Goal: Task Accomplishment & Management: Complete application form

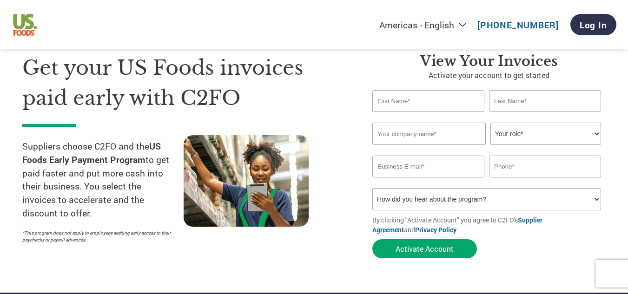
scroll to position [46, 0]
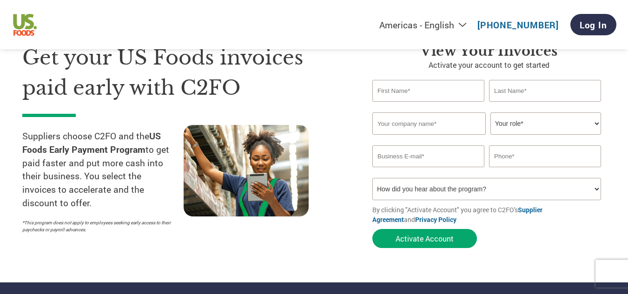
click at [453, 94] on input "text" at bounding box center [428, 91] width 112 height 22
type input "[PERSON_NAME]"
type input "Cackalacky Inc."
click at [411, 158] on input "email" at bounding box center [428, 157] width 112 height 22
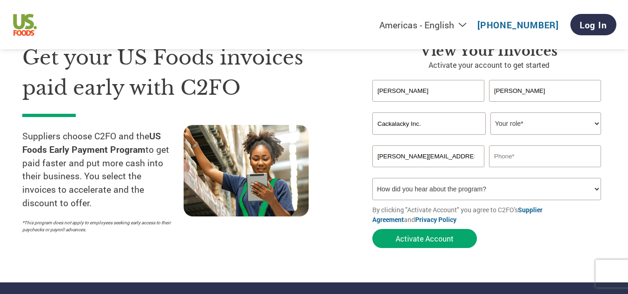
type input "[PERSON_NAME][EMAIL_ADDRESS][DOMAIN_NAME]"
click at [514, 124] on select "Your role* CFO Controller Credit Manager Finance Director Treasurer CEO Preside…" at bounding box center [545, 124] width 111 height 22
select select "OWNER_FOUNDER"
click at [490, 113] on select "Your role* CFO Controller Credit Manager Finance Director Treasurer CEO Preside…" at bounding box center [545, 124] width 111 height 22
click at [544, 156] on input "text" at bounding box center [545, 157] width 112 height 22
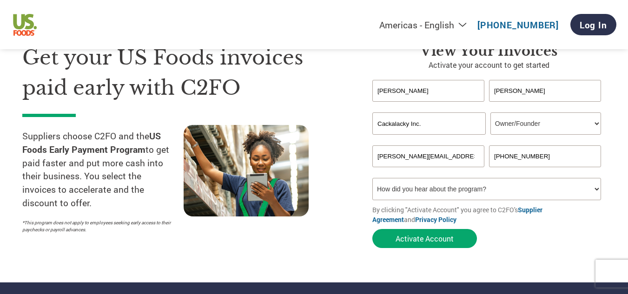
type input "[PHONE_NUMBER]"
click at [541, 188] on select "How did you hear about the program? Received a letter Email Social Media Online…" at bounding box center [486, 189] width 229 height 22
select select "Email"
click at [372, 178] on select "How did you hear about the program? Received a letter Email Social Media Online…" at bounding box center [486, 189] width 229 height 22
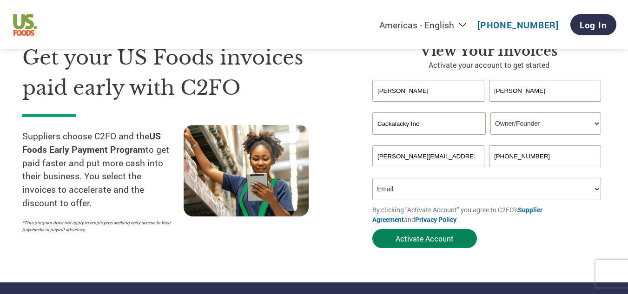
click at [438, 240] on button "Activate Account" at bounding box center [424, 238] width 105 height 19
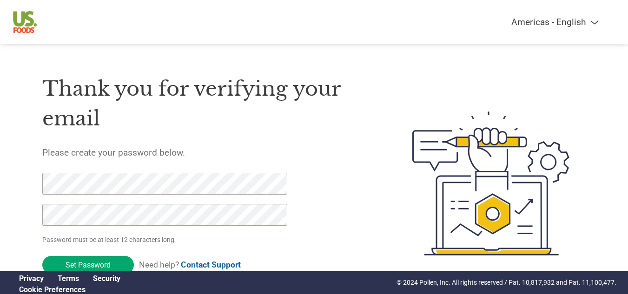
scroll to position [36, 0]
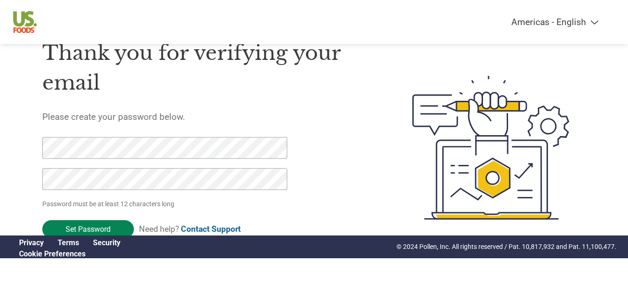
click at [92, 229] on input "Set Password" at bounding box center [88, 229] width 92 height 18
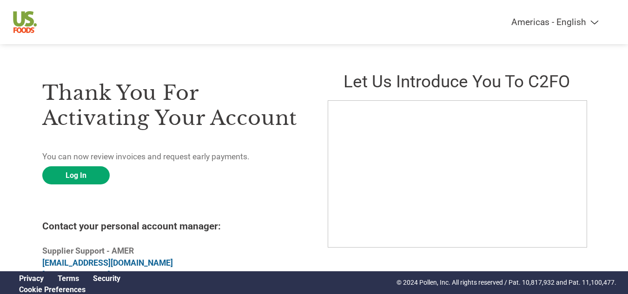
scroll to position [19, 0]
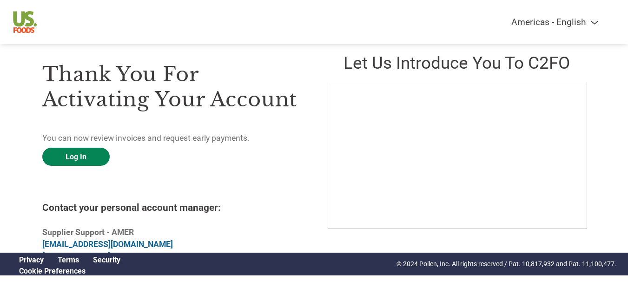
click at [82, 157] on link "Log In" at bounding box center [75, 157] width 67 height 18
